Goal: Check status: Check status

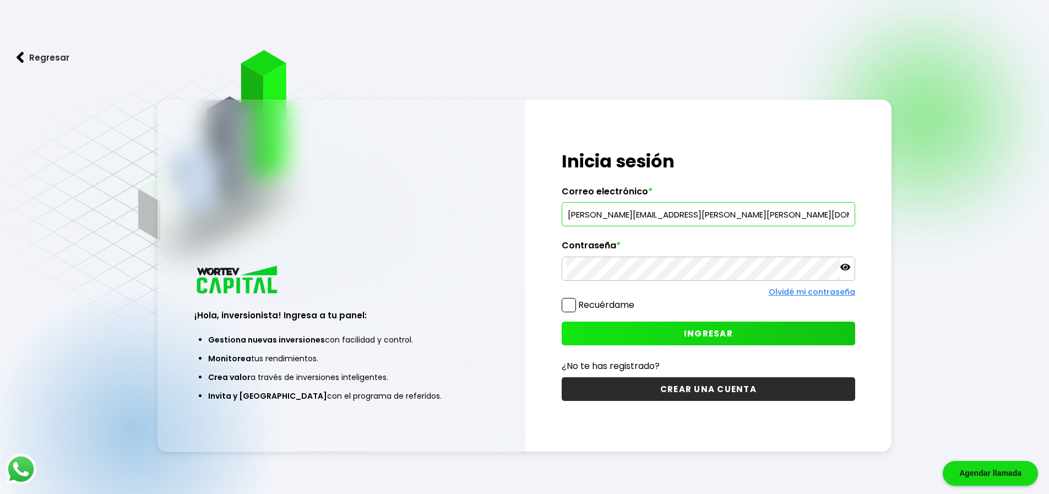
type input "[PERSON_NAME][EMAIL_ADDRESS][PERSON_NAME][PERSON_NAME][DOMAIN_NAME]"
click at [722, 330] on span "INGRESAR" at bounding box center [708, 334] width 49 height 12
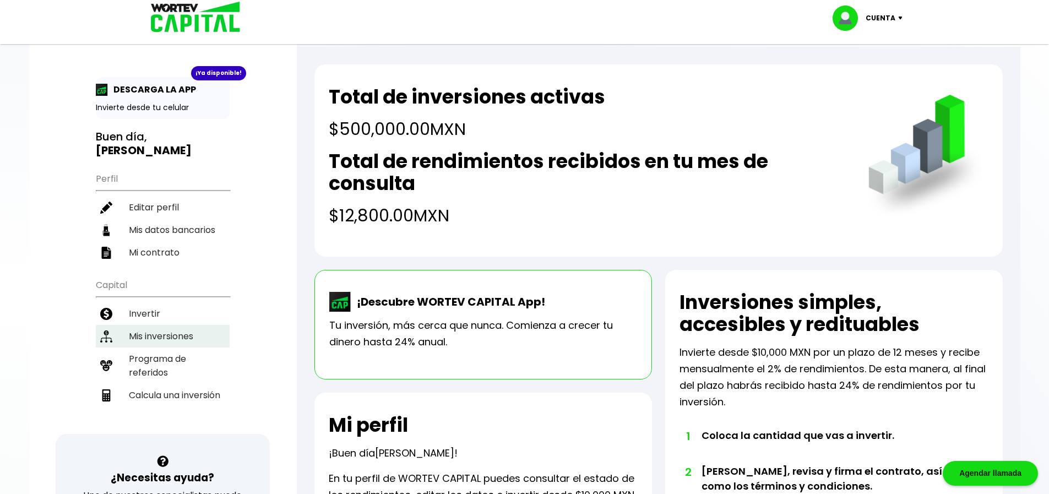
click at [187, 325] on li "Mis inversiones" at bounding box center [163, 336] width 134 height 23
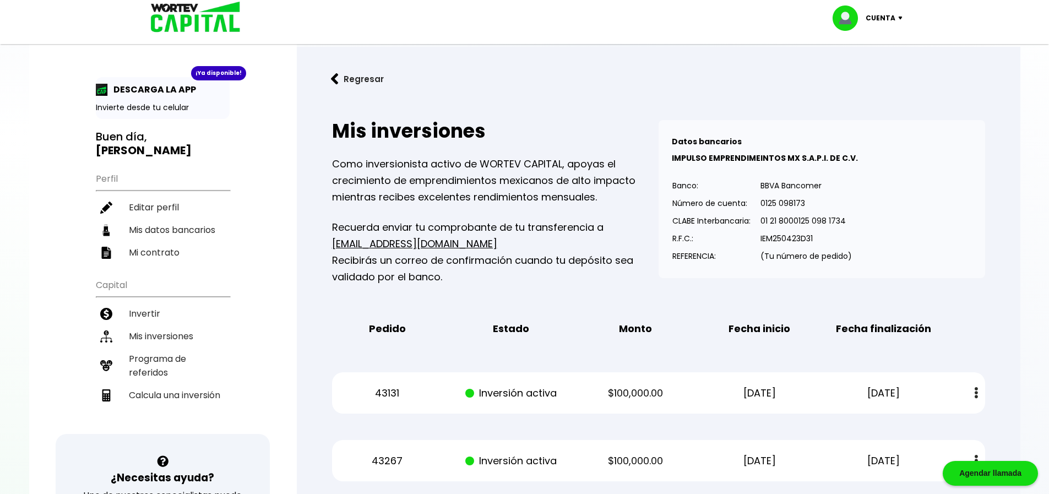
click at [897, 18] on img at bounding box center [903, 18] width 15 height 3
click at [867, 72] on li "Cerrar sesión" at bounding box center [869, 73] width 88 height 23
